Goal: Task Accomplishment & Management: Use online tool/utility

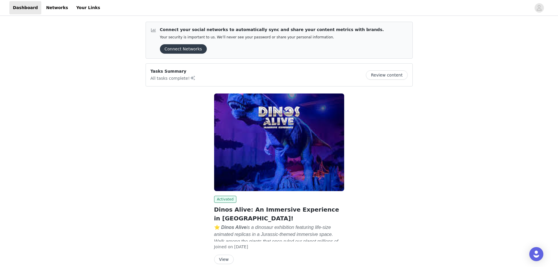
click at [175, 49] on button "Connect Networks" at bounding box center [183, 48] width 47 height 9
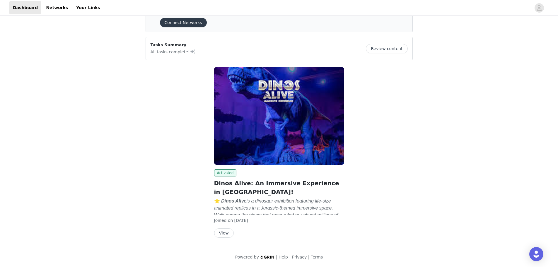
scroll to position [27, 0]
click at [222, 235] on button "View" at bounding box center [224, 232] width 20 height 9
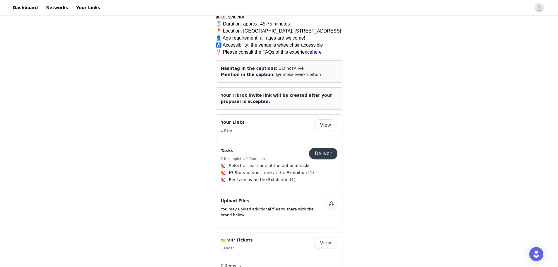
scroll to position [410, 0]
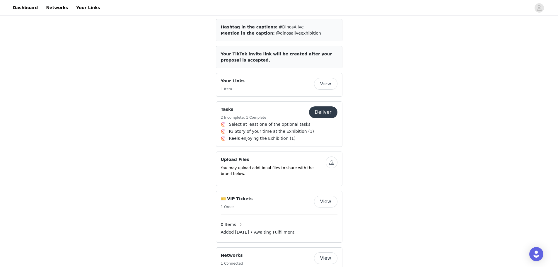
click at [325, 108] on button "Deliver" at bounding box center [323, 112] width 28 height 12
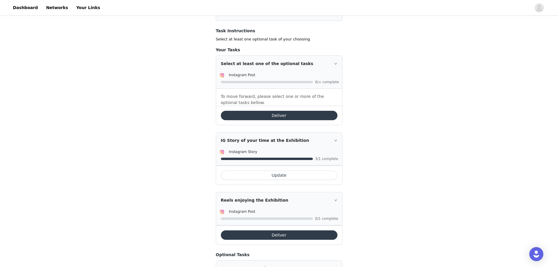
scroll to position [117, 0]
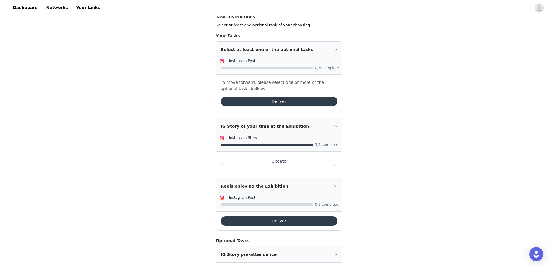
click at [283, 163] on button "Update" at bounding box center [279, 160] width 117 height 9
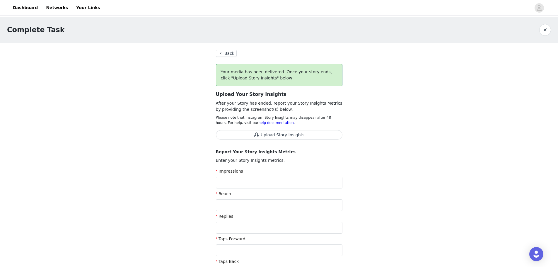
click at [275, 135] on button "Upload Story Insights" at bounding box center [279, 134] width 127 height 9
